Goal: Information Seeking & Learning: Understand process/instructions

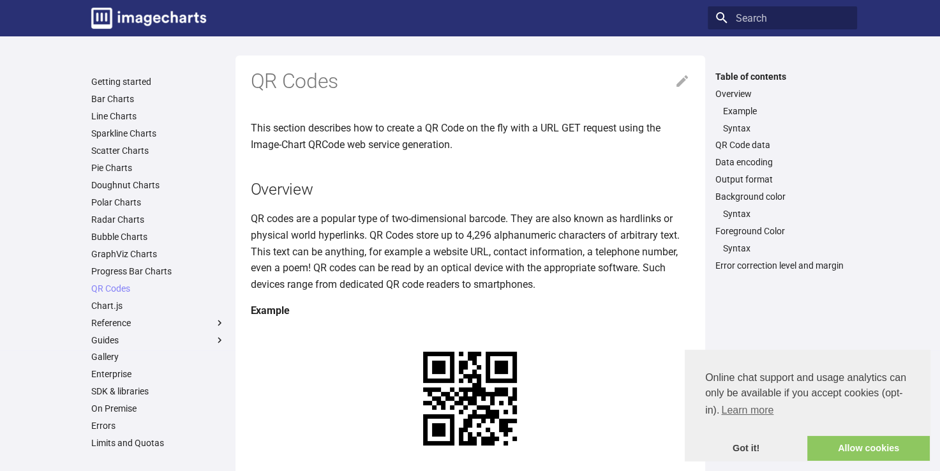
scroll to position [87, 0]
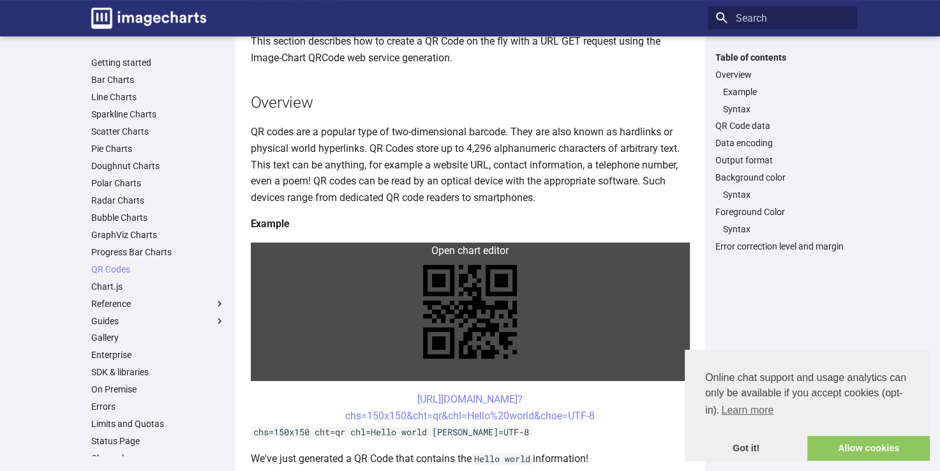
click at [276, 251] on link at bounding box center [470, 311] width 439 height 138
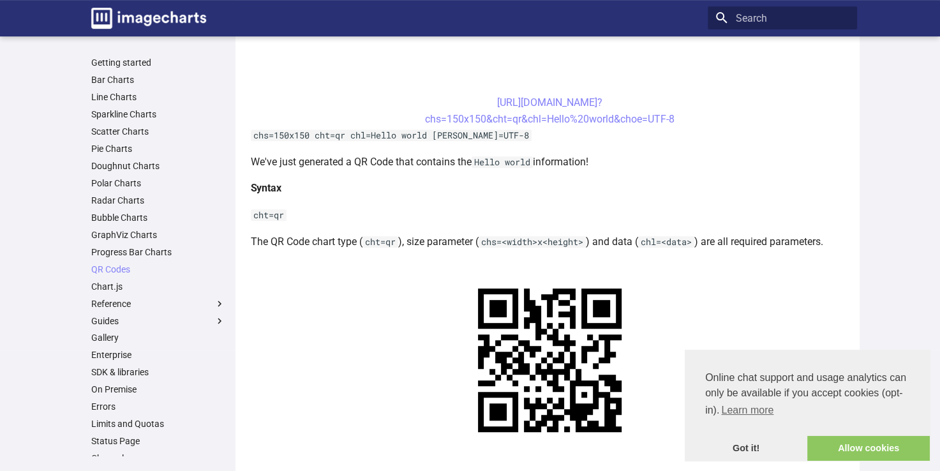
scroll to position [546, 0]
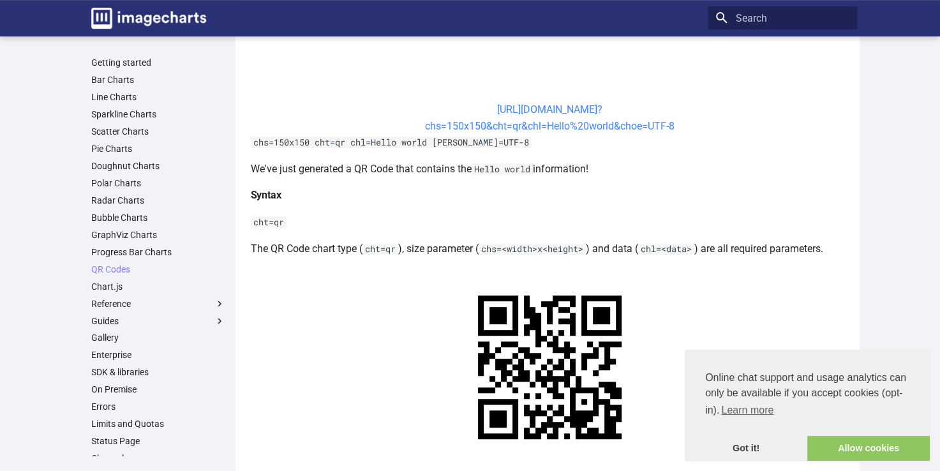
click at [478, 109] on link "[URL][DOMAIN_NAME]? chs=150x150&cht=qr&chl=Hello%20world&choe=UTF-8" at bounding box center [550, 117] width 250 height 29
drag, startPoint x: 466, startPoint y: 108, endPoint x: 548, endPoint y: 129, distance: 84.2
click at [548, 129] on center "[URL][DOMAIN_NAME]? chs=150x150&cht=qr&chl=Hello%20world&choe=UTF-8" at bounding box center [550, 117] width 599 height 33
copy link "[URL][DOMAIN_NAME]? chs=150x150&cht=qr&chl="
